Goal: Task Accomplishment & Management: Manage account settings

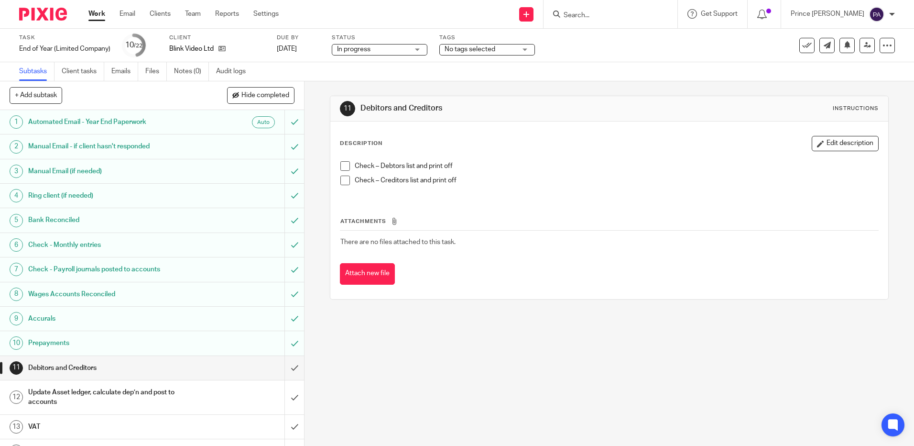
click at [892, 13] on div at bounding box center [892, 14] width 6 height 6
click at [852, 67] on span "Logout" at bounding box center [851, 66] width 22 height 7
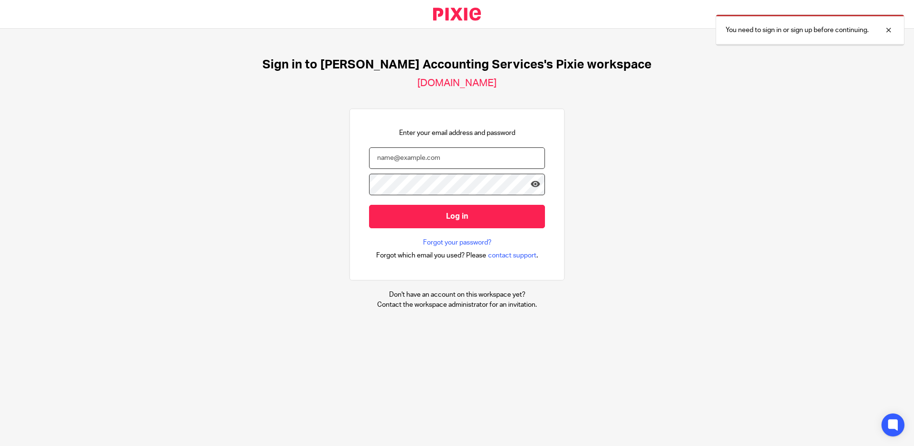
type input "[EMAIL_ADDRESS][DOMAIN_NAME]"
